Goal: Task Accomplishment & Management: Complete application form

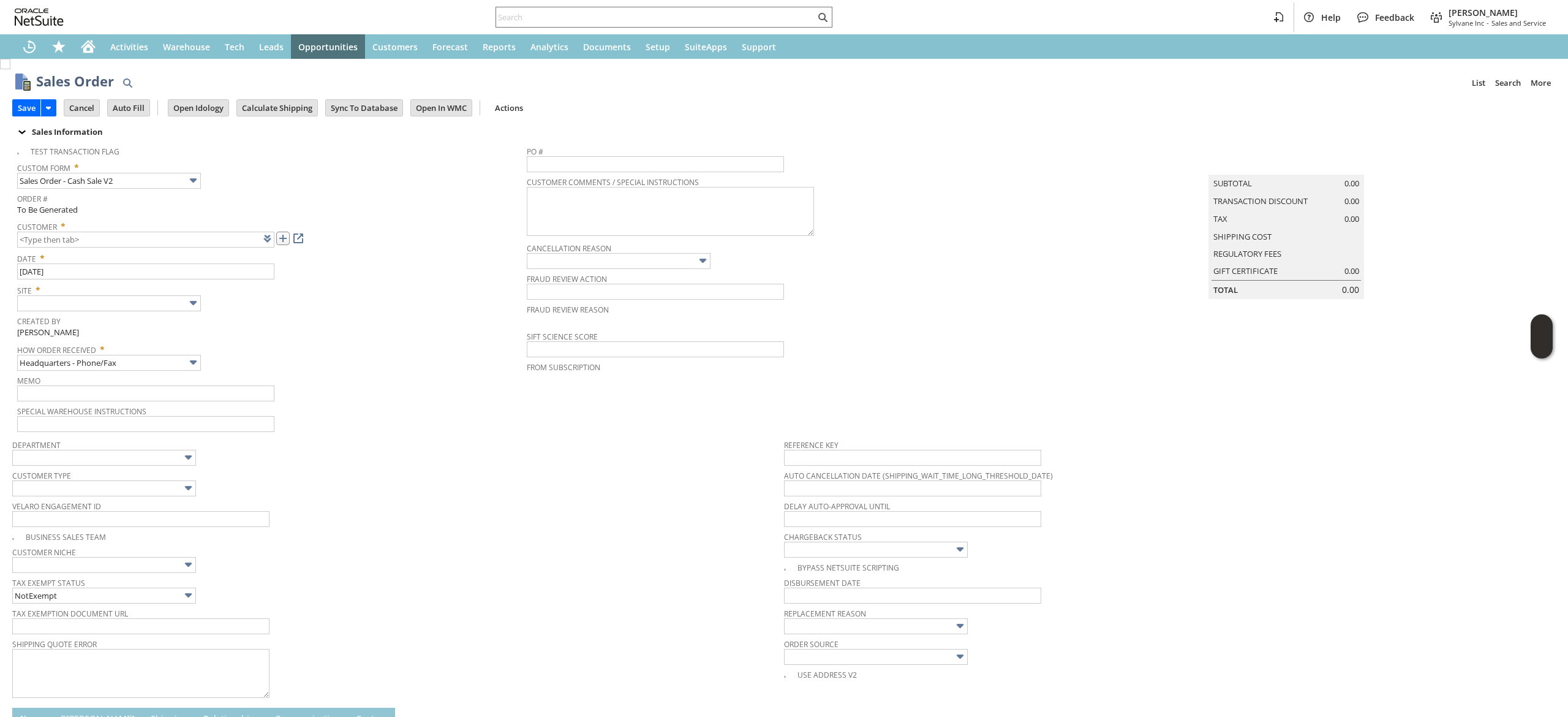
click at [288, 234] on link at bounding box center [282, 238] width 13 height 13
click at [1208, 228] on td "Tax 0.00" at bounding box center [1286, 219] width 156 height 18
type input "CU1236540 [PERSON_NAME],"
click at [116, 304] on input "text" at bounding box center [109, 303] width 184 height 16
type input "Sylvane - [DOMAIN_NAME]"
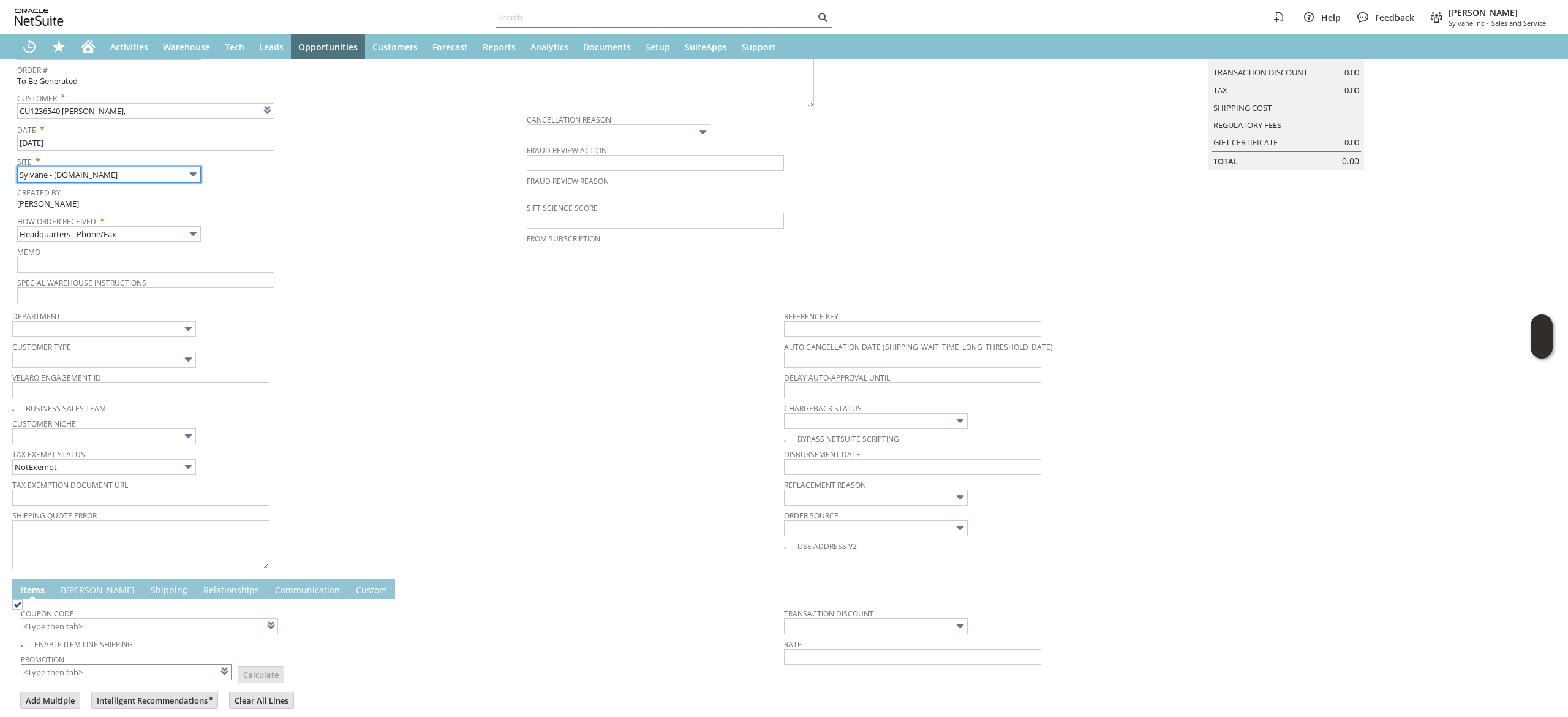
scroll to position [287, 0]
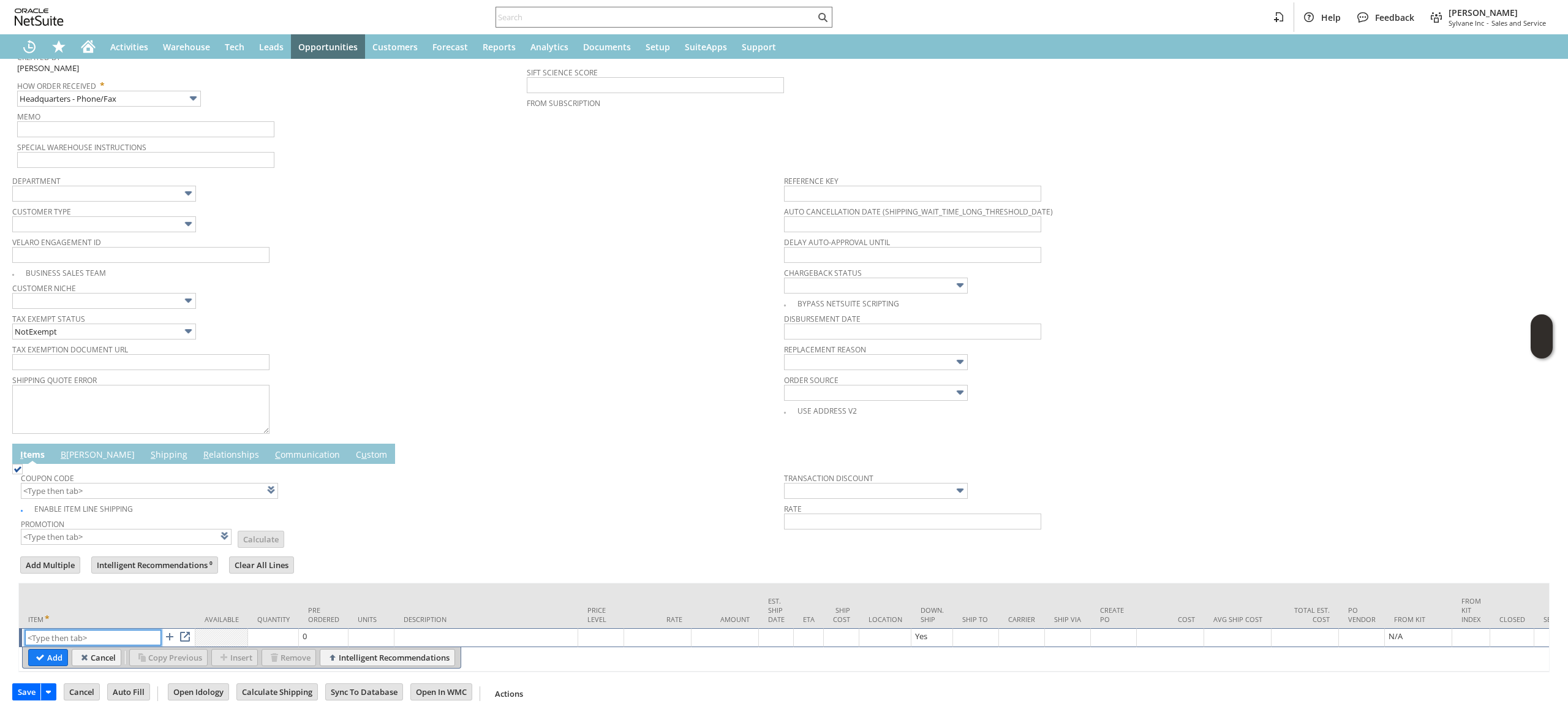
click at [87, 630] on input "text" at bounding box center [93, 637] width 136 height 15
paste input "ae8937"
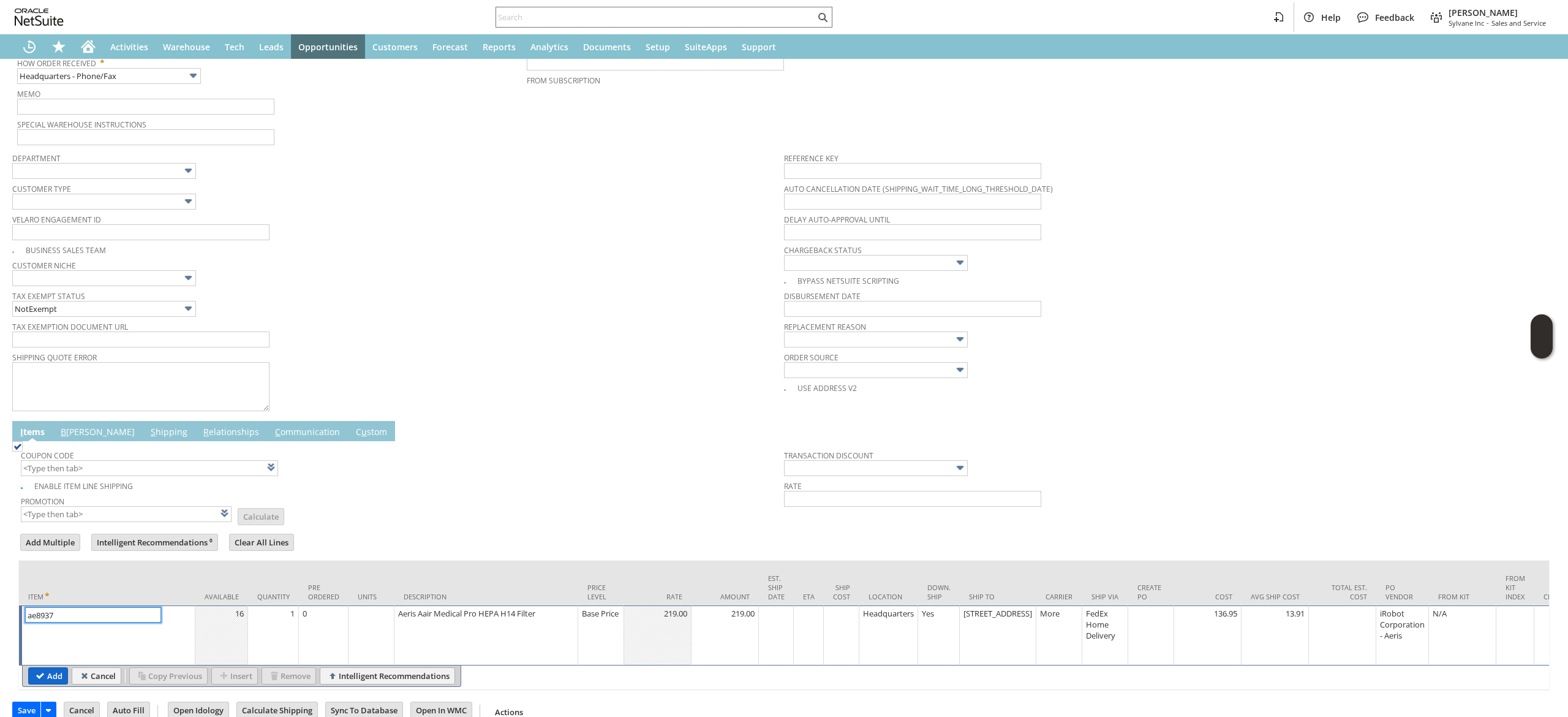
type input "ae8937"
drag, startPoint x: 34, startPoint y: 679, endPoint x: 40, endPoint y: 316, distance: 363.0
click at [35, 681] on input "Add" at bounding box center [48, 676] width 39 height 16
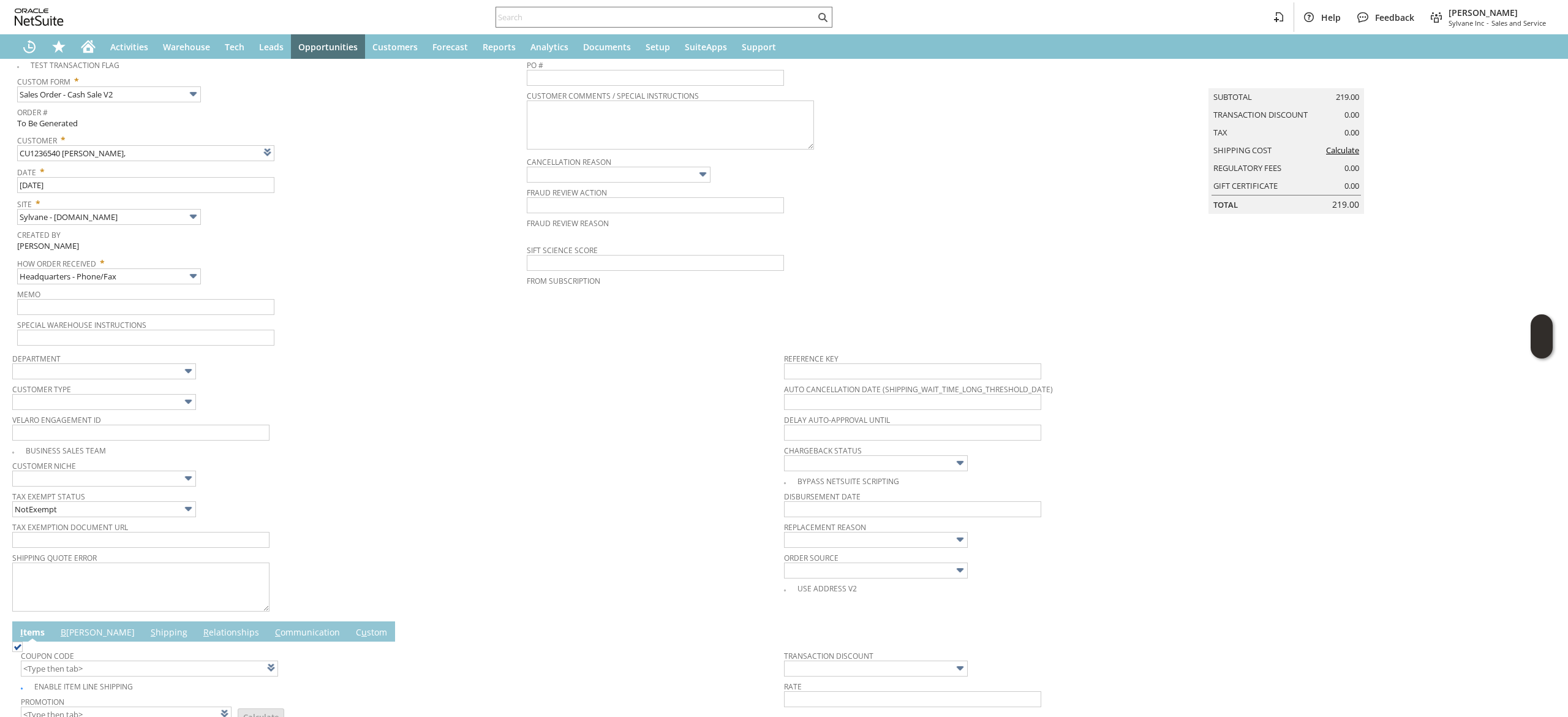
scroll to position [0, 0]
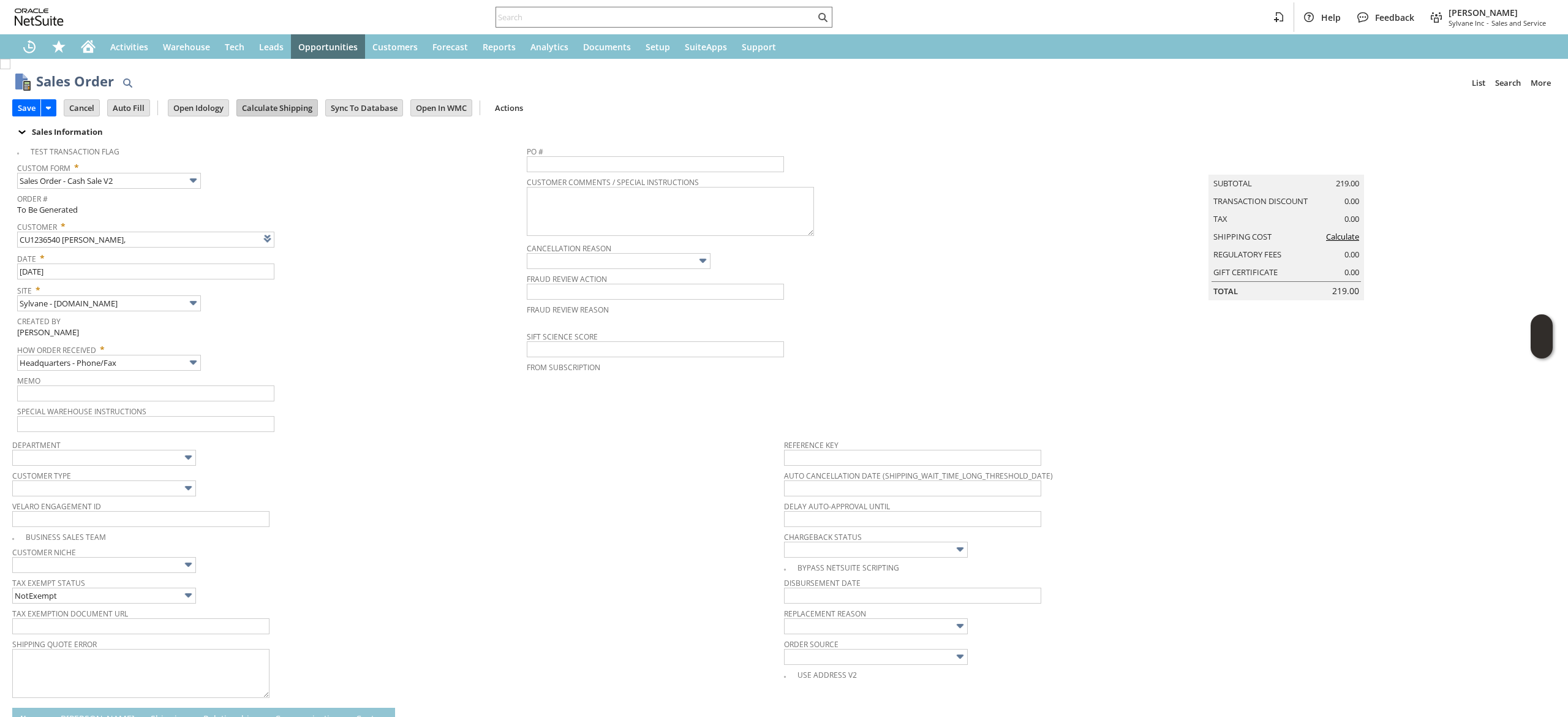
click at [290, 112] on input "Calculate Shipping" at bounding box center [277, 108] width 80 height 16
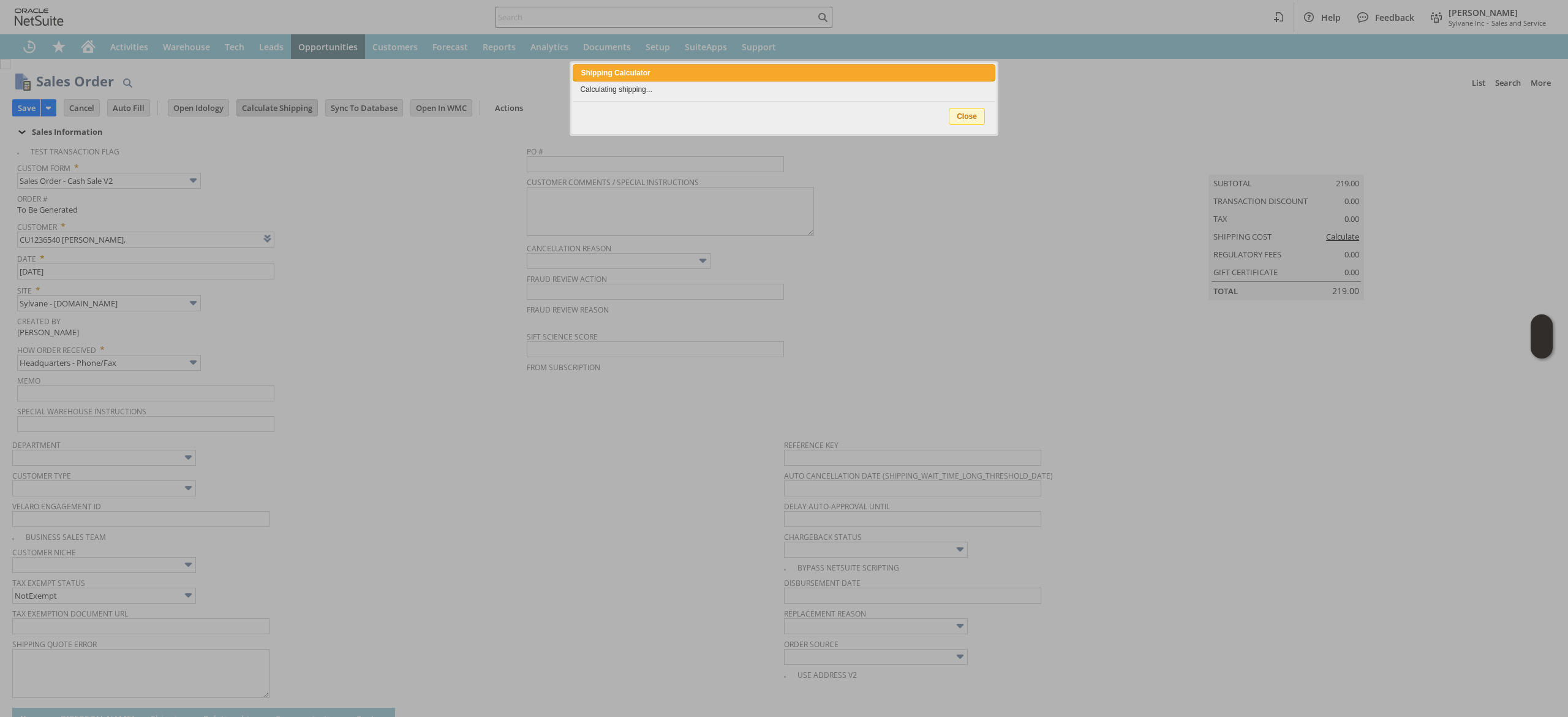
type input "Intelligent Recommendations¹⁰"
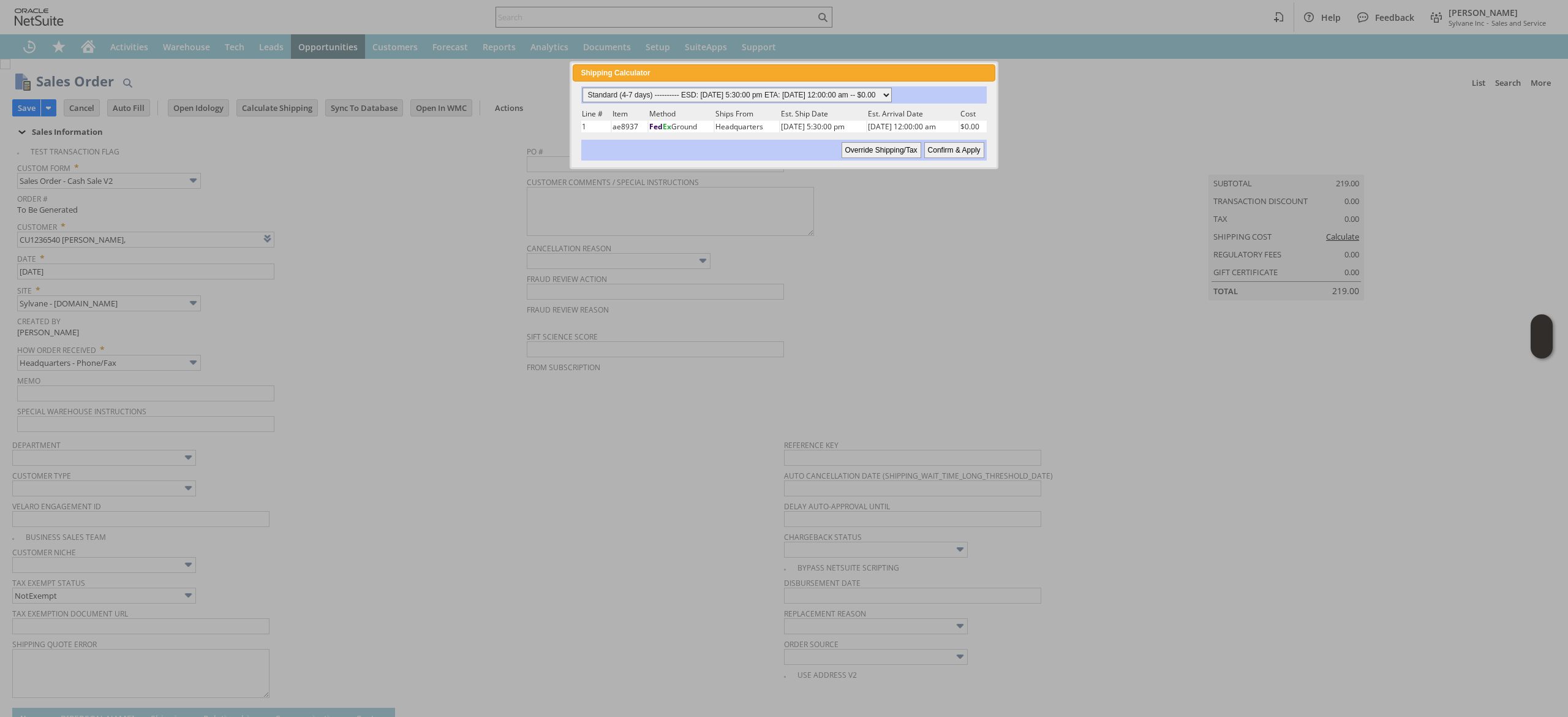
click at [721, 98] on select "Standard (4-7 days) ---------- ESD: [DATE] 5:30:00 pm ETA: [DATE] 12:00:00 am -…" at bounding box center [737, 95] width 309 height 15
select select "2 Day ------------------------ ESD: [DATE] 5:30:00 pm ETA: [DATE] 12:00:00 am -…"
click at [582, 88] on select "Standard (4-7 days) ---------- ESD: [DATE] 5:30:00 pm ETA: [DATE] 12:00:00 am -…" at bounding box center [737, 95] width 309 height 15
click at [970, 149] on input "Confirm & Apply" at bounding box center [954, 150] width 60 height 16
type input "Add"
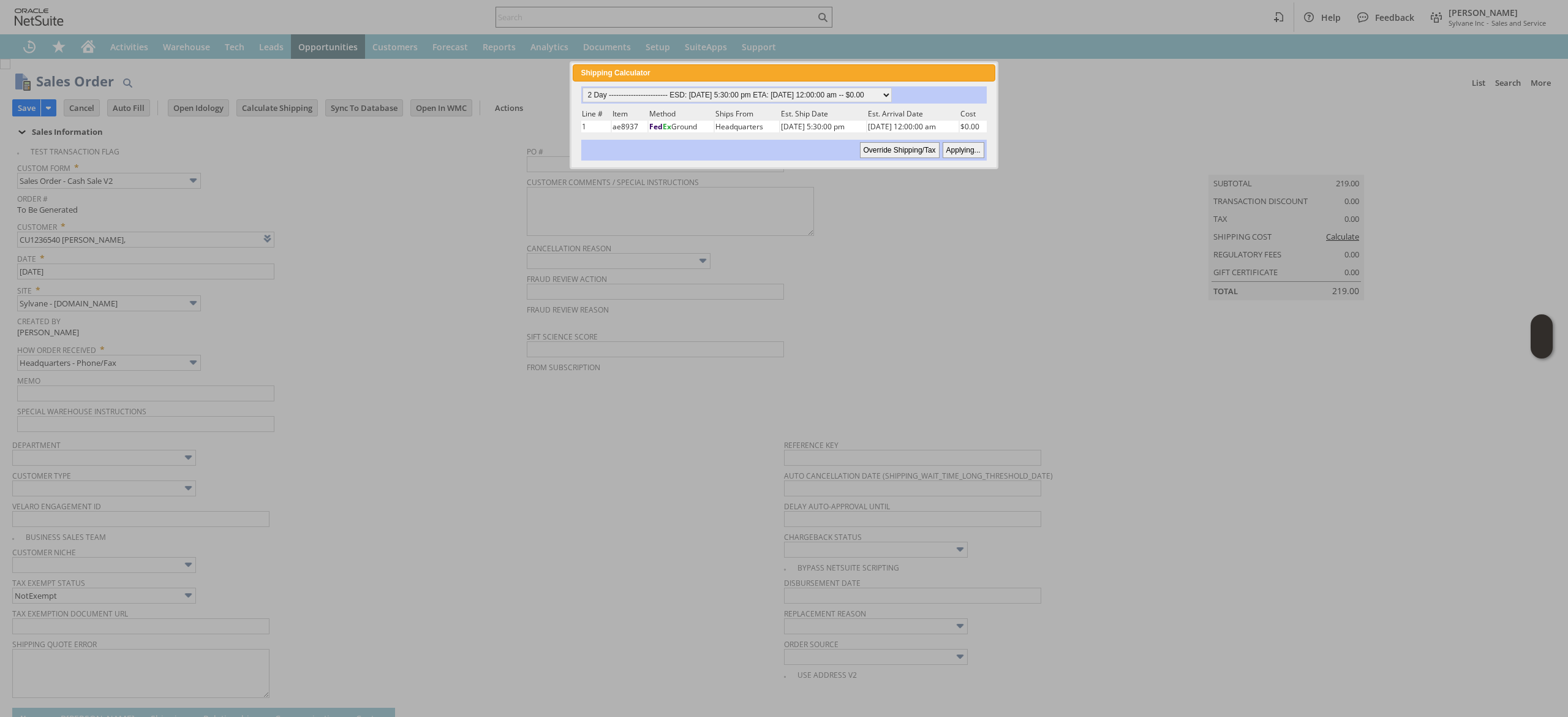
type input "Copy Previous"
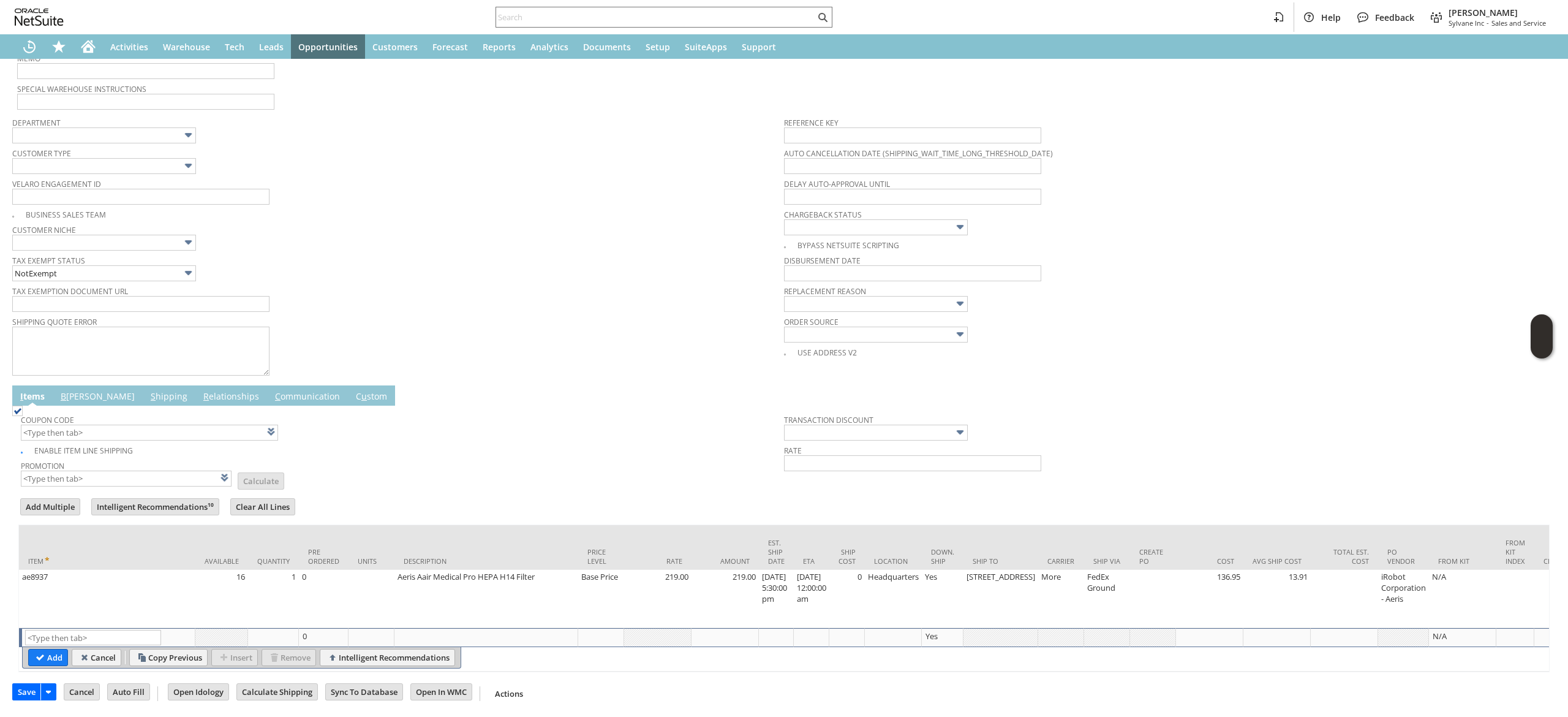
scroll to position [343, 0]
click at [79, 391] on link "B [PERSON_NAME]" at bounding box center [98, 397] width 80 height 13
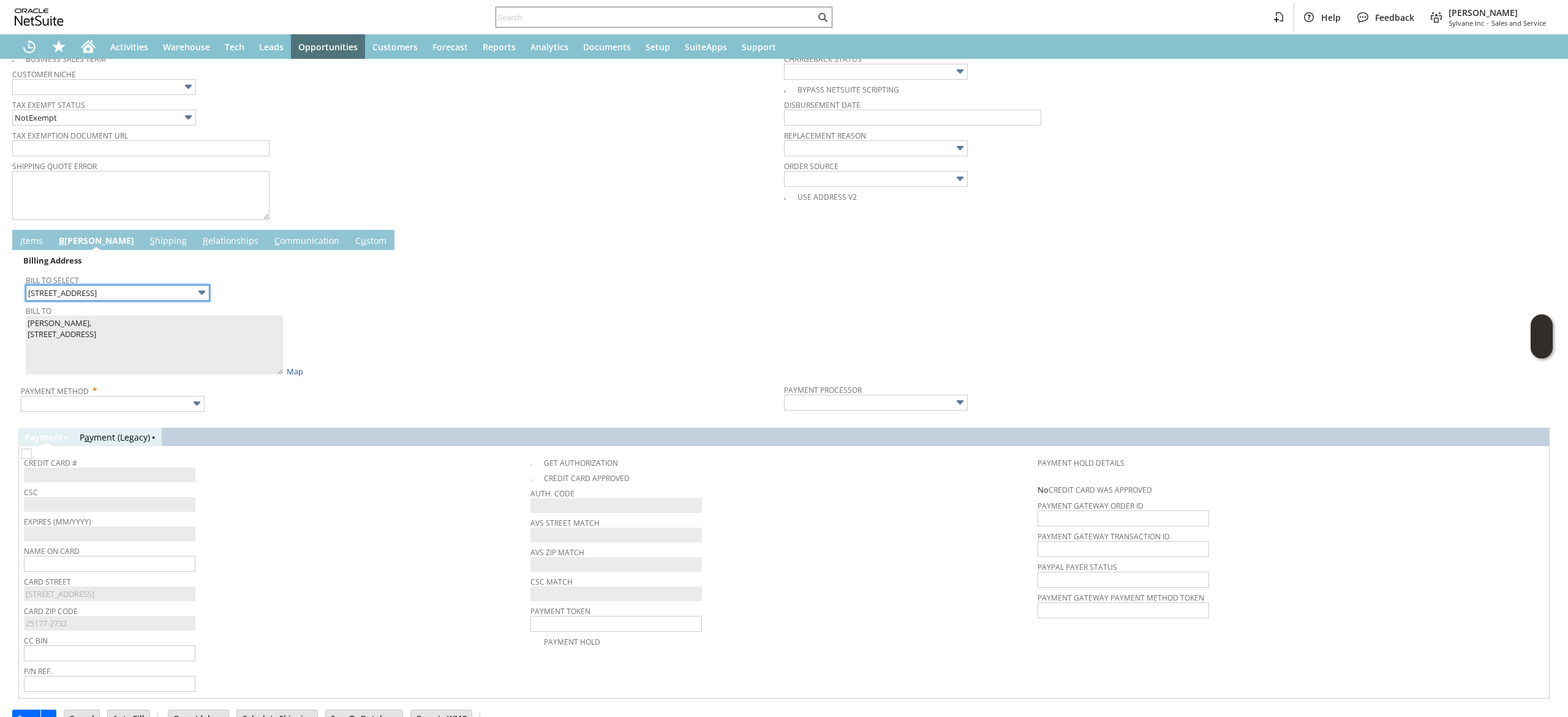
scroll to position [515, 0]
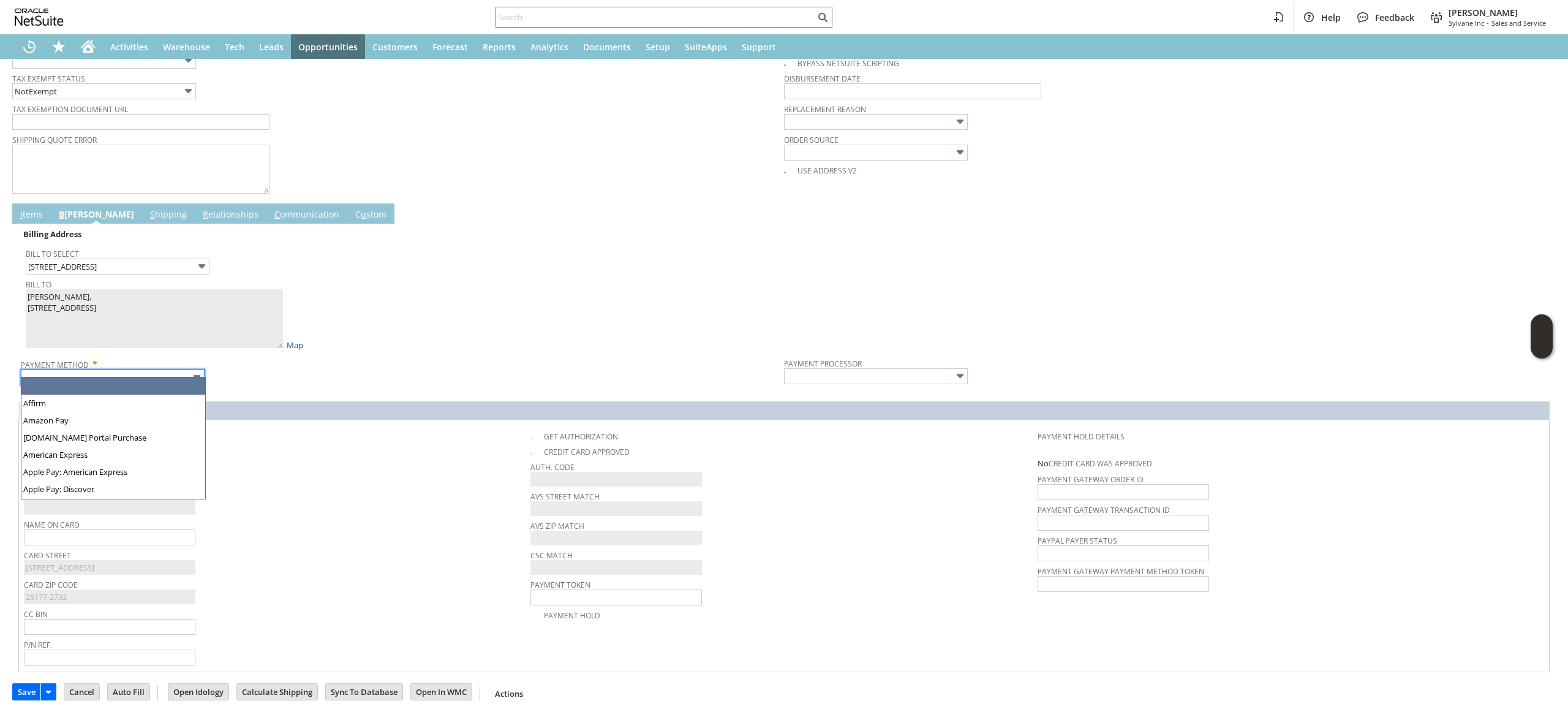
click at [174, 370] on input "text" at bounding box center [113, 377] width 184 height 16
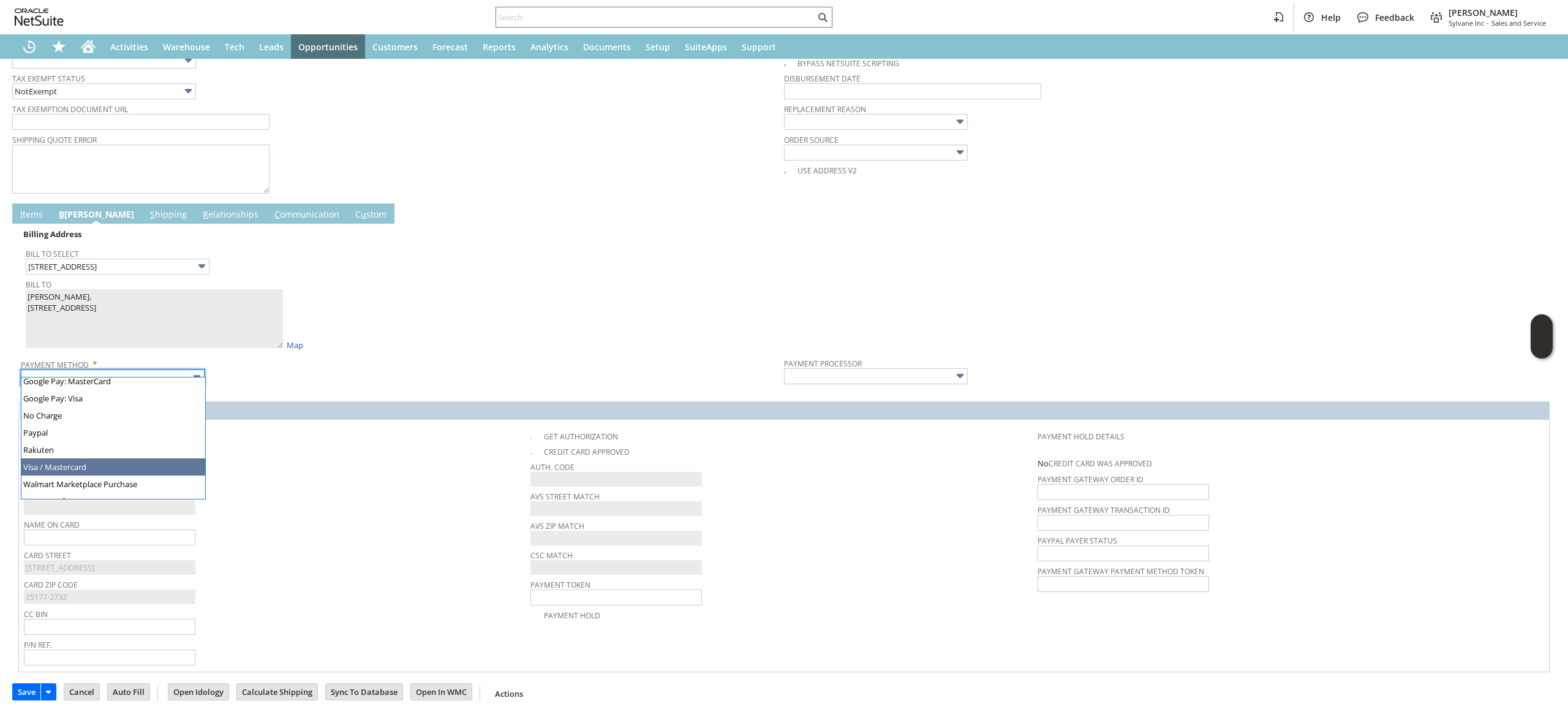
type input "Visa / Mastercard"
type input "Braintree"
checkbox input "true"
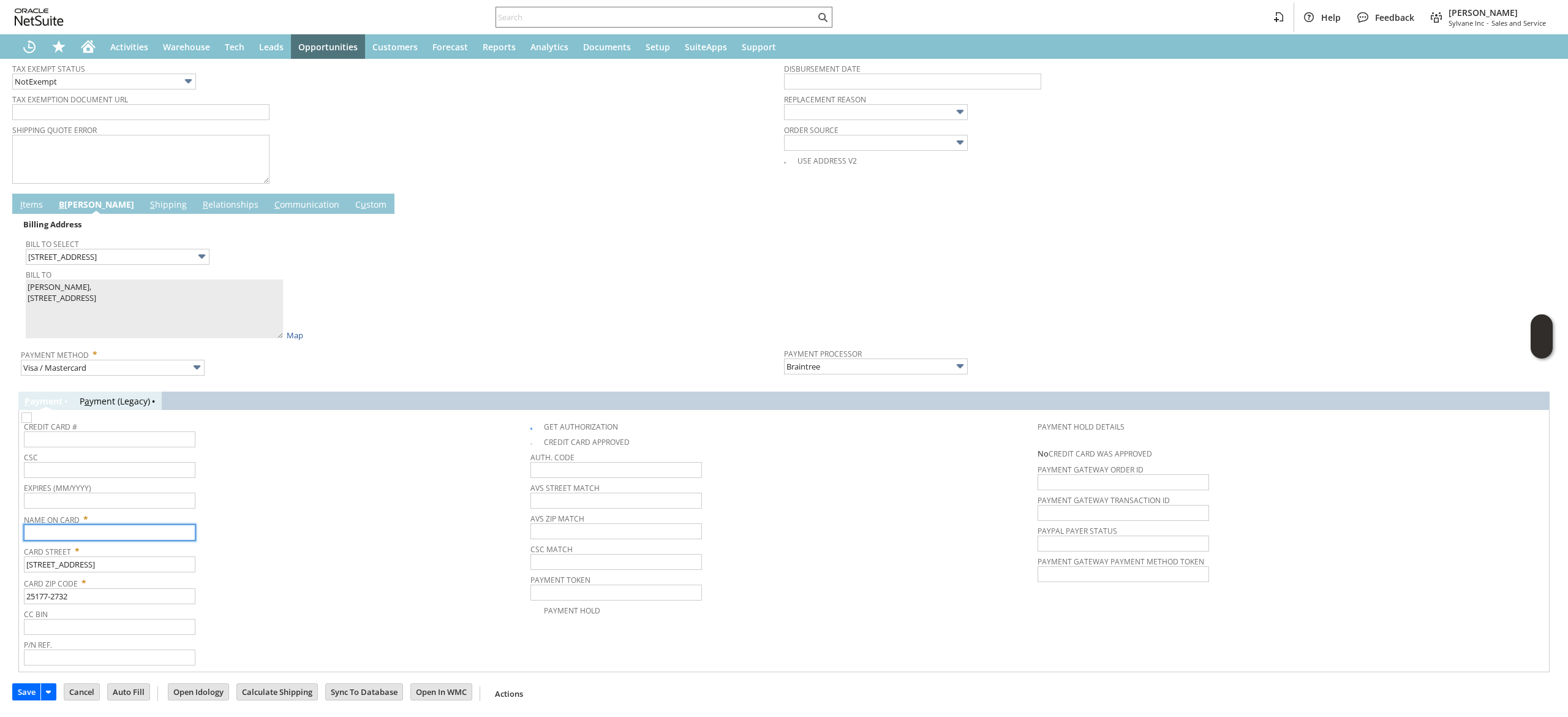
click at [106, 539] on input "text" at bounding box center [110, 532] width 172 height 16
paste input "[PERSON_NAME],"
type input "[PERSON_NAME],"
drag, startPoint x: 599, startPoint y: 147, endPoint x: 164, endPoint y: 445, distance: 527.3
click at [164, 445] on input "text" at bounding box center [110, 439] width 172 height 16
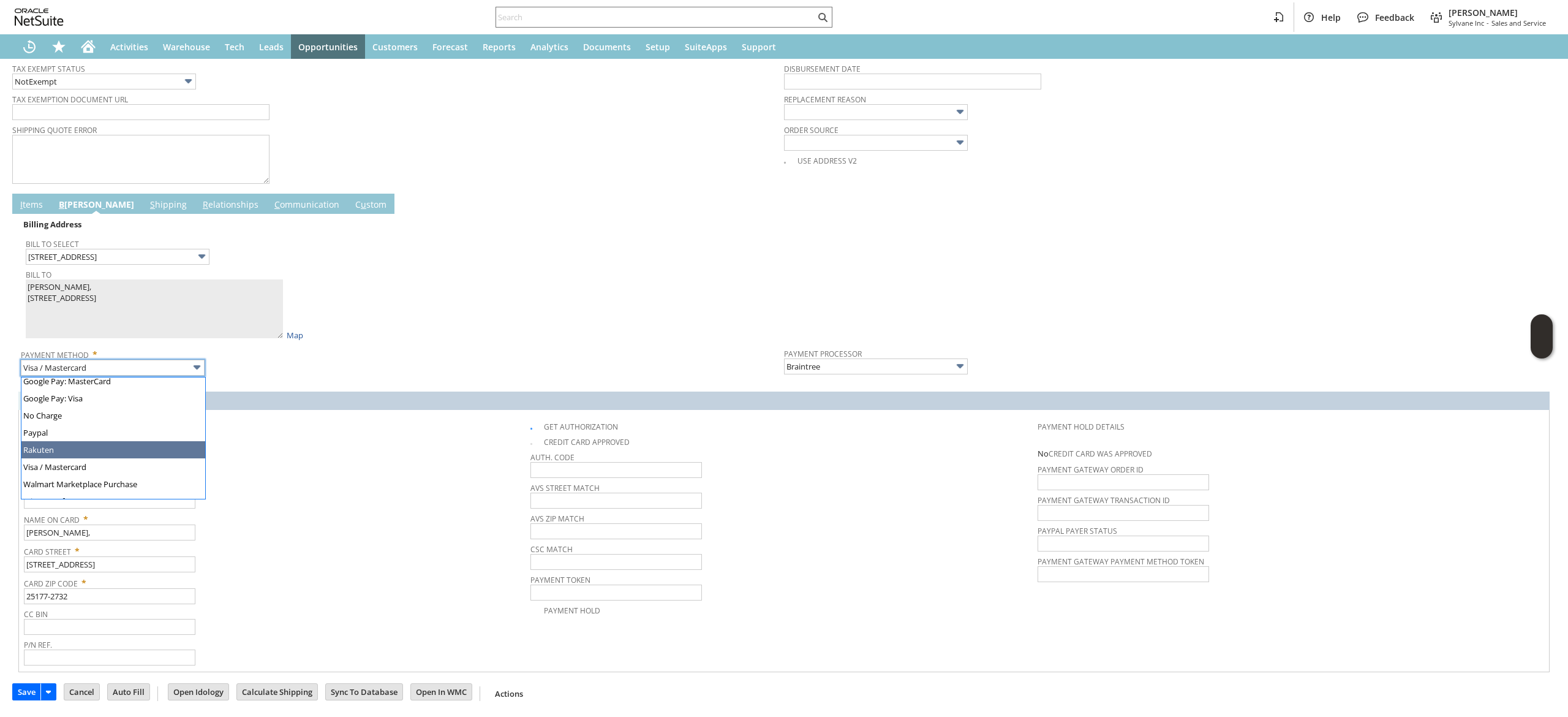
drag, startPoint x: 329, startPoint y: 436, endPoint x: 313, endPoint y: 443, distance: 17.5
click at [332, 435] on div "Credit Card # 6011" at bounding box center [274, 433] width 500 height 29
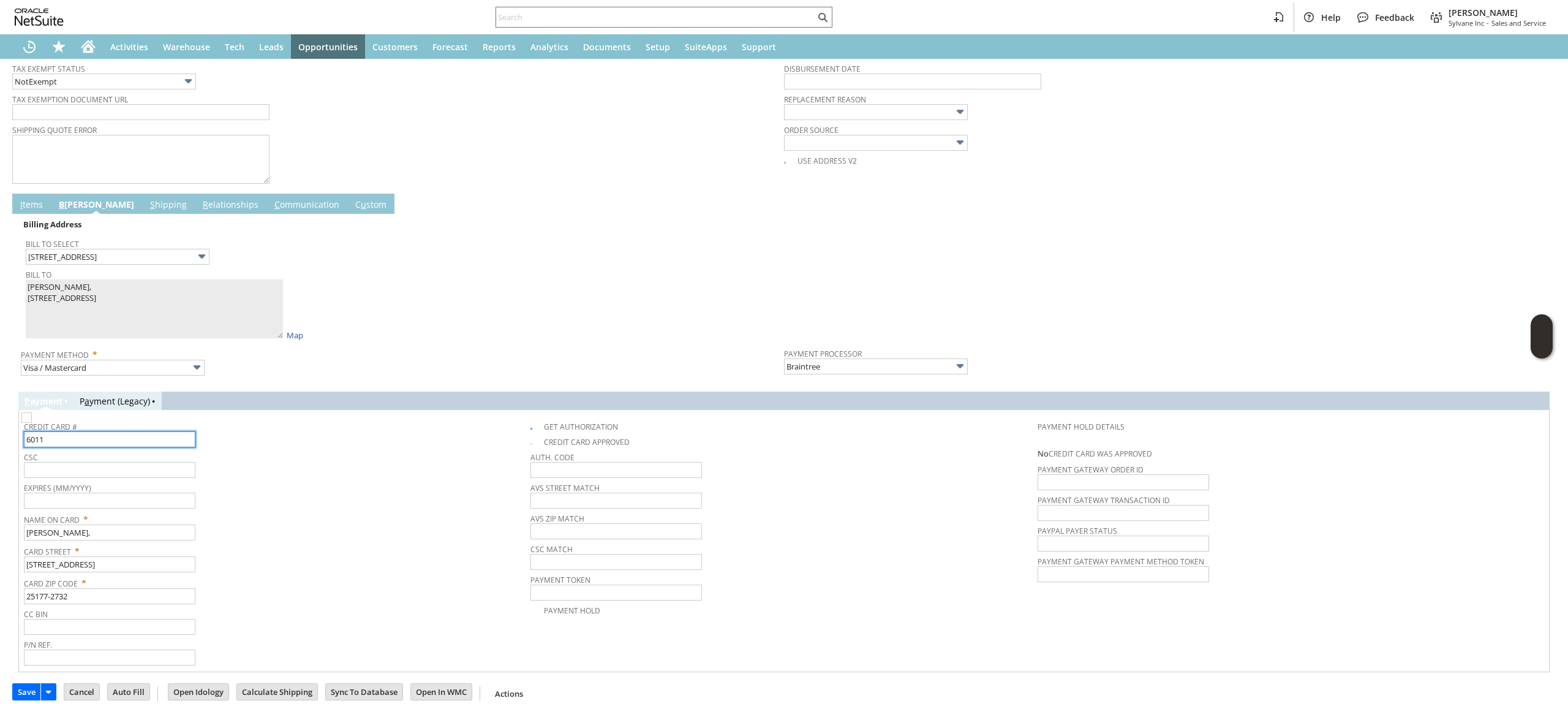
click at [165, 446] on input "6011" at bounding box center [110, 439] width 172 height 16
type input "[CREDIT_CARD_NUMBER]"
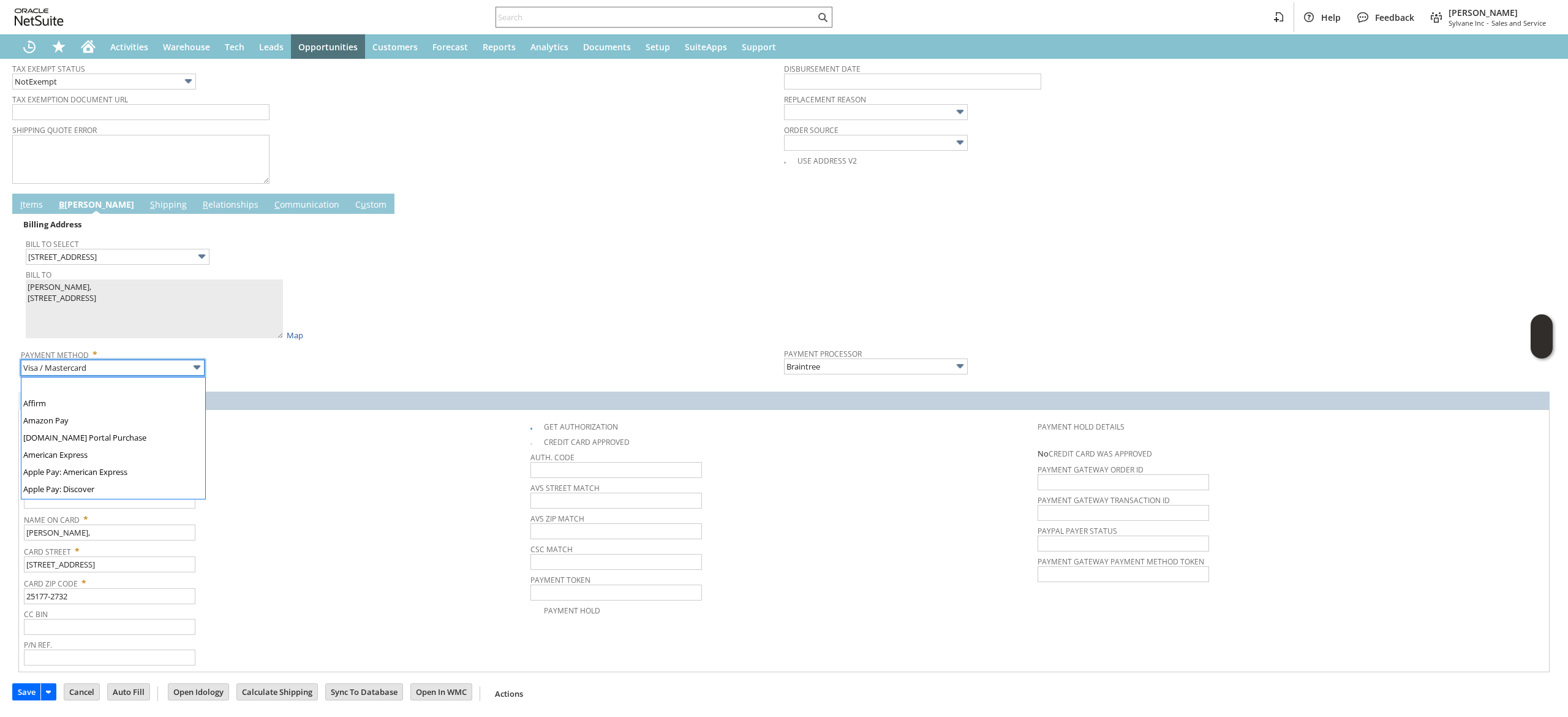
click at [153, 368] on input "Visa / Mastercard" at bounding box center [113, 367] width 184 height 16
type input "Discover"
click at [108, 491] on span "Expires (MM/YYYY)" at bounding box center [274, 485] width 500 height 13
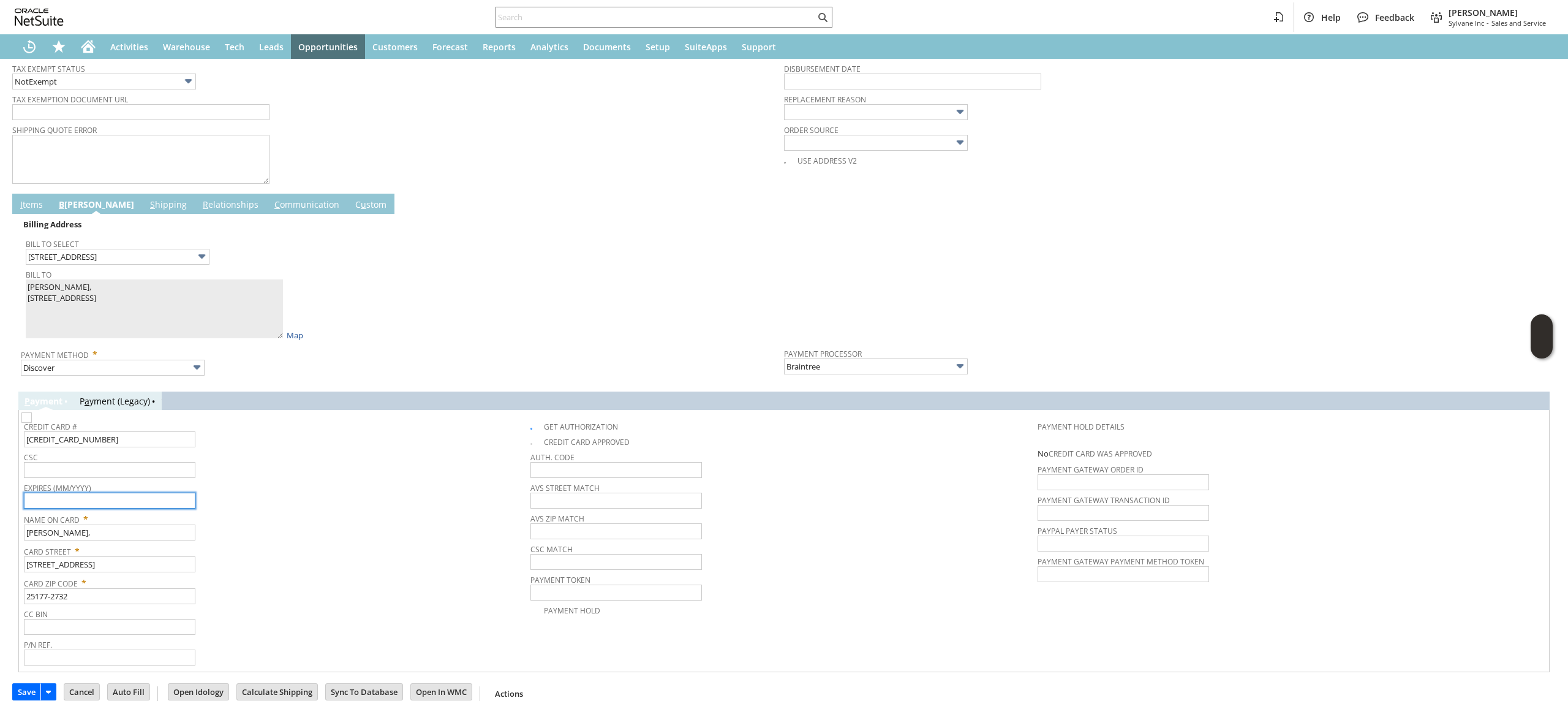
click at [110, 500] on input "text" at bounding box center [110, 500] width 172 height 16
type input "09/2026"
drag, startPoint x: 118, startPoint y: 474, endPoint x: 111, endPoint y: 475, distance: 7.1
click at [118, 473] on input "text" at bounding box center [110, 470] width 172 height 16
type input "130"
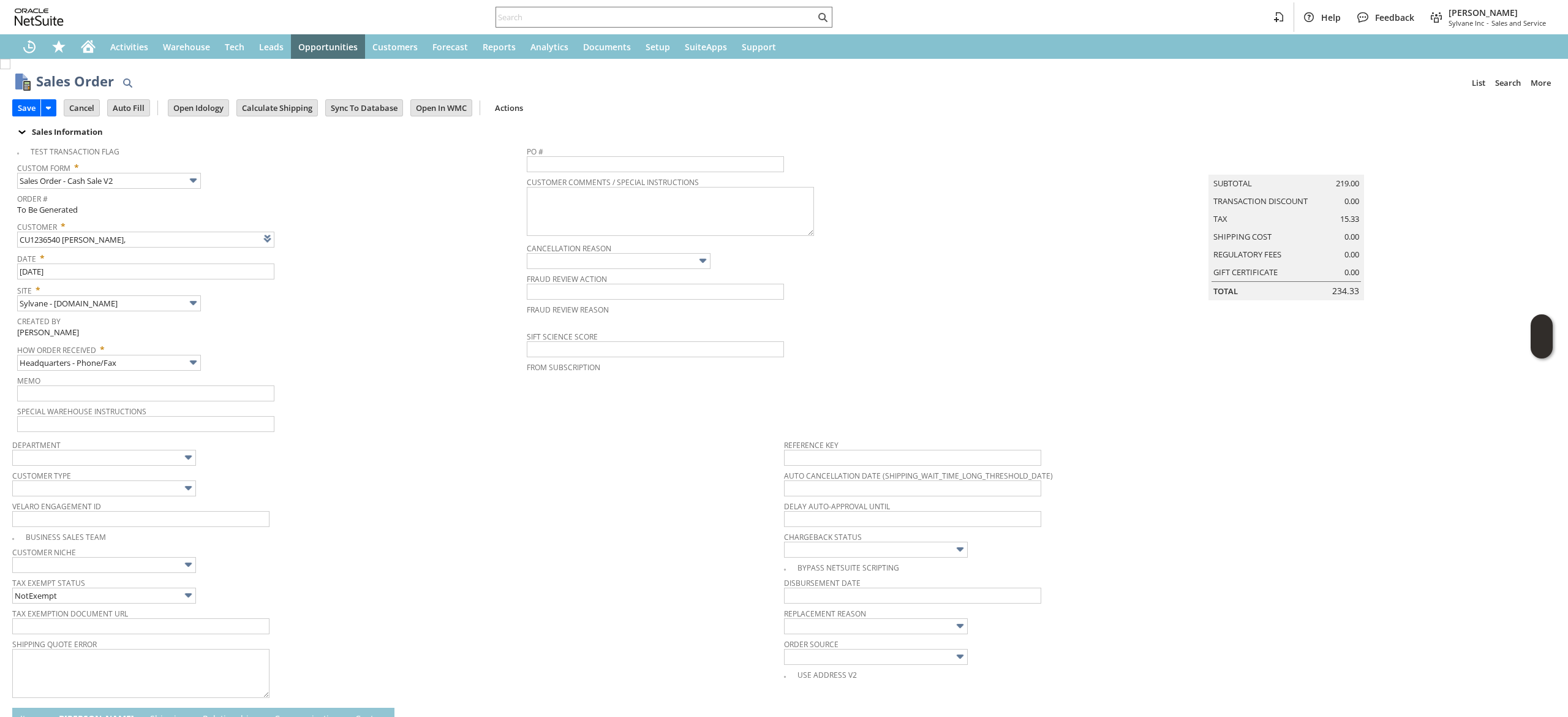
scroll to position [517, 0]
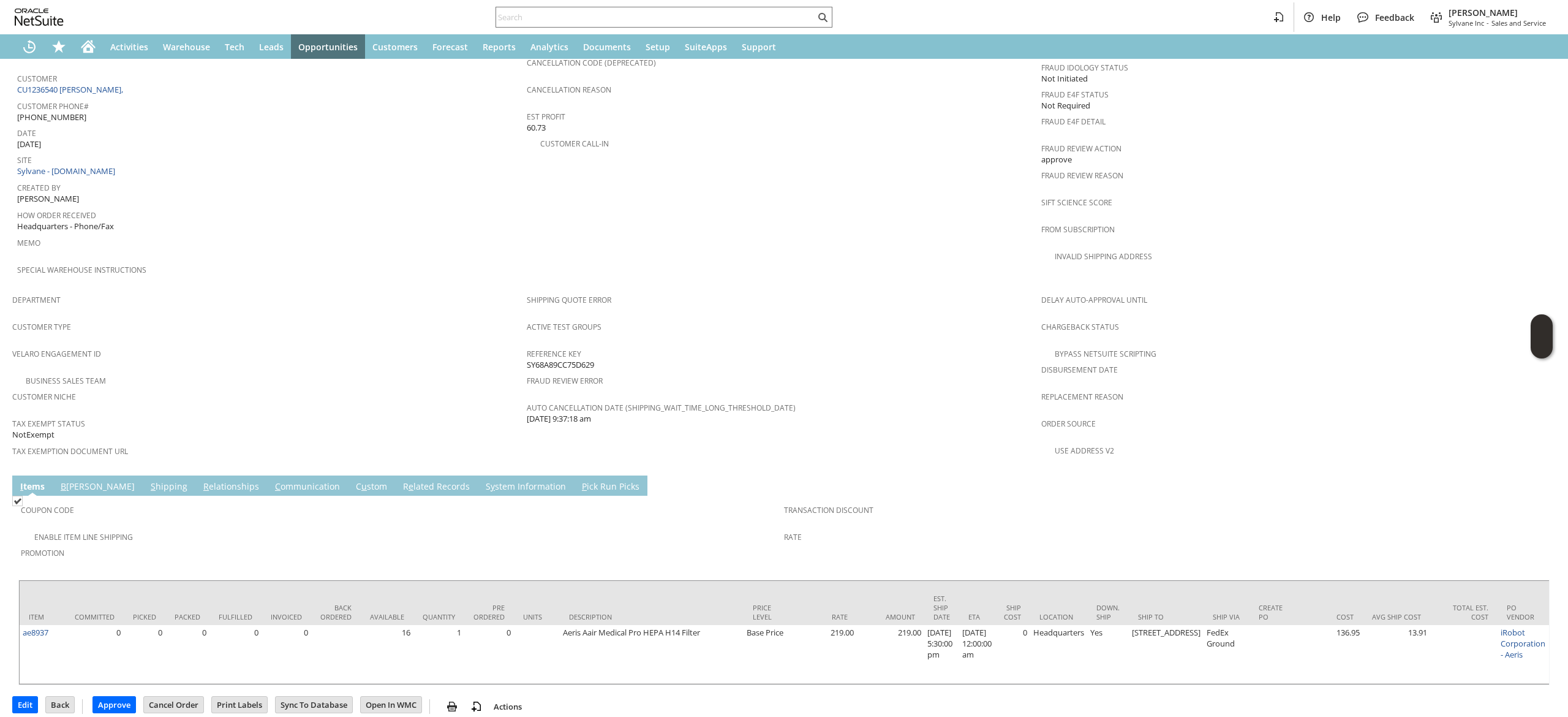
scroll to position [351, 0]
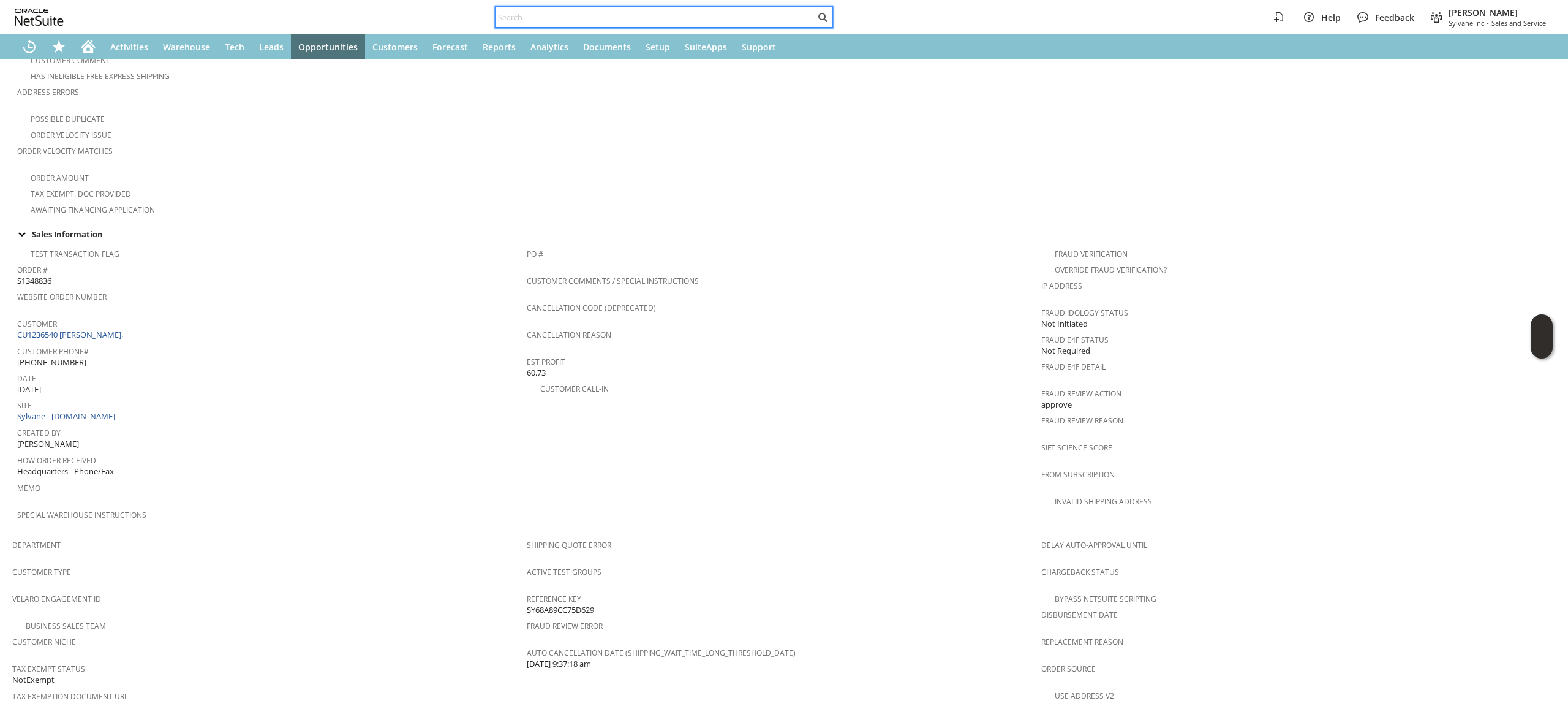
click at [773, 20] on input "text" at bounding box center [656, 17] width 319 height 15
paste input "7175455879"
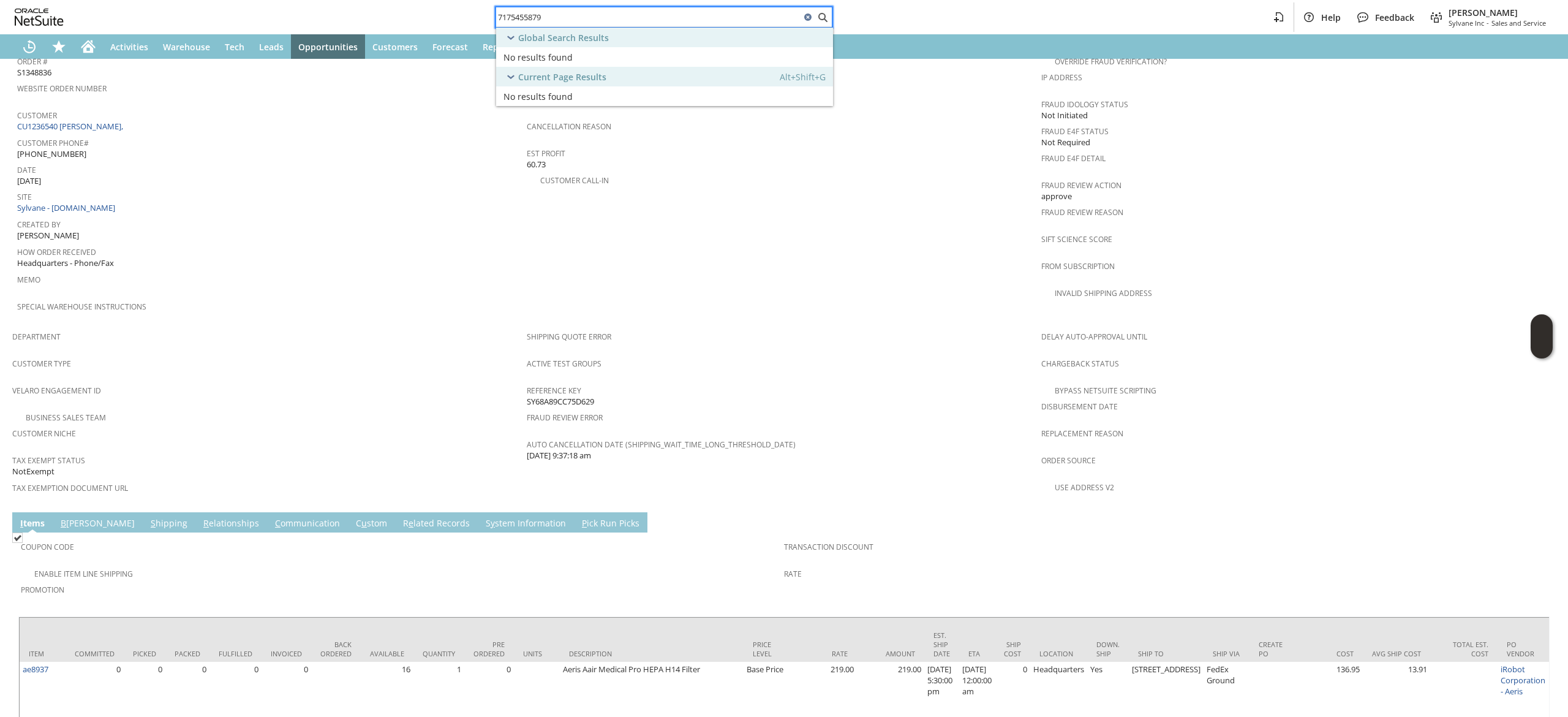
scroll to position [596, 0]
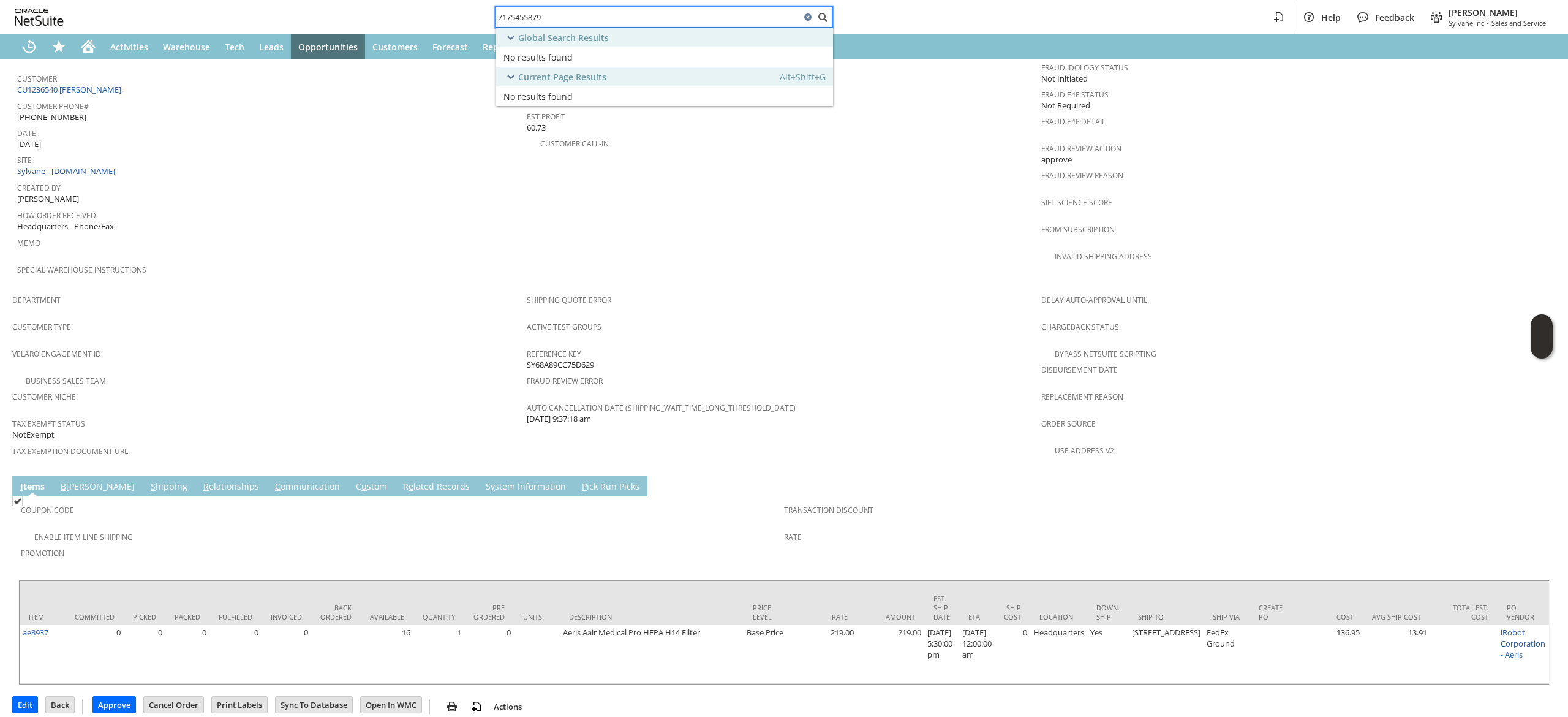
click at [659, 21] on input "7175455879" at bounding box center [648, 17] width 305 height 15
type input "8005416645"
click at [689, 60] on div "Contact: Tech Support (Friedrich)" at bounding box center [645, 57] width 284 height 11
